Goal: Find specific page/section: Find specific page/section

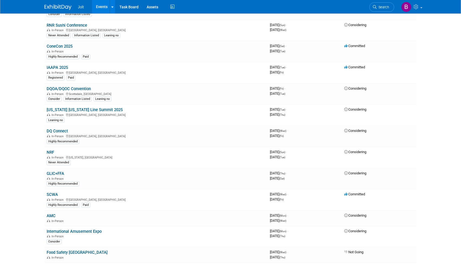
scroll to position [195, 0]
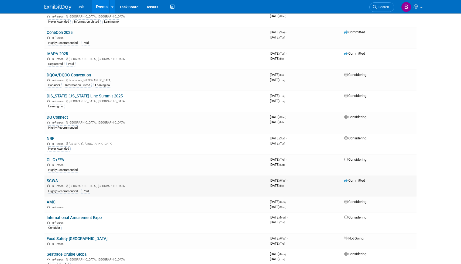
click at [55, 180] on link "SCWA" at bounding box center [52, 181] width 11 height 5
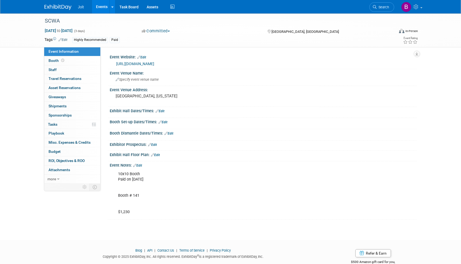
click at [60, 5] on img at bounding box center [57, 7] width 27 height 5
